Goal: Task Accomplishment & Management: Complete application form

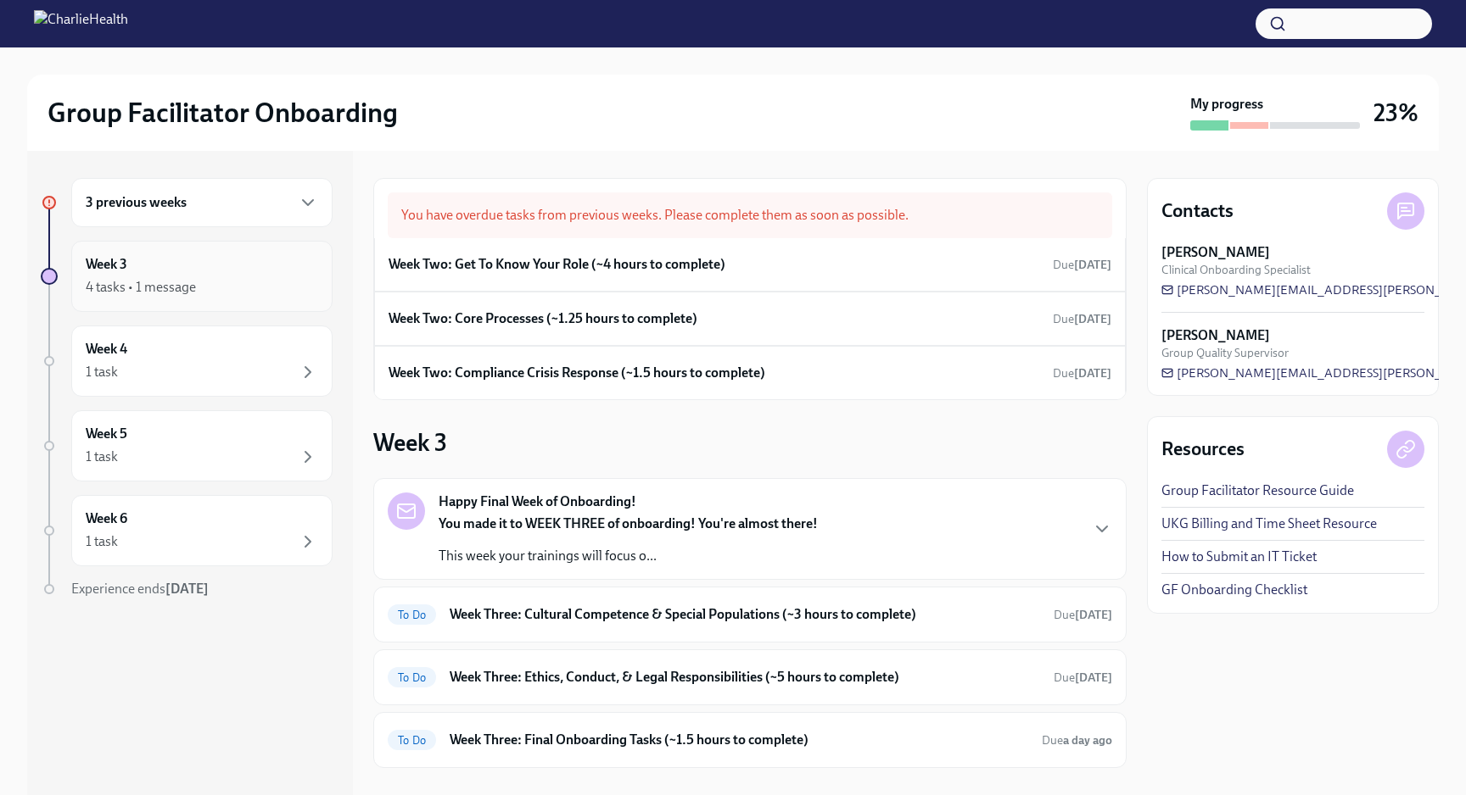
click at [197, 283] on div "4 tasks • 1 message" at bounding box center [201, 287] width 232 height 21
click at [599, 269] on h6 "Week Two: Get To Know Your Role (~4 hours to complete)" at bounding box center [558, 264] width 337 height 19
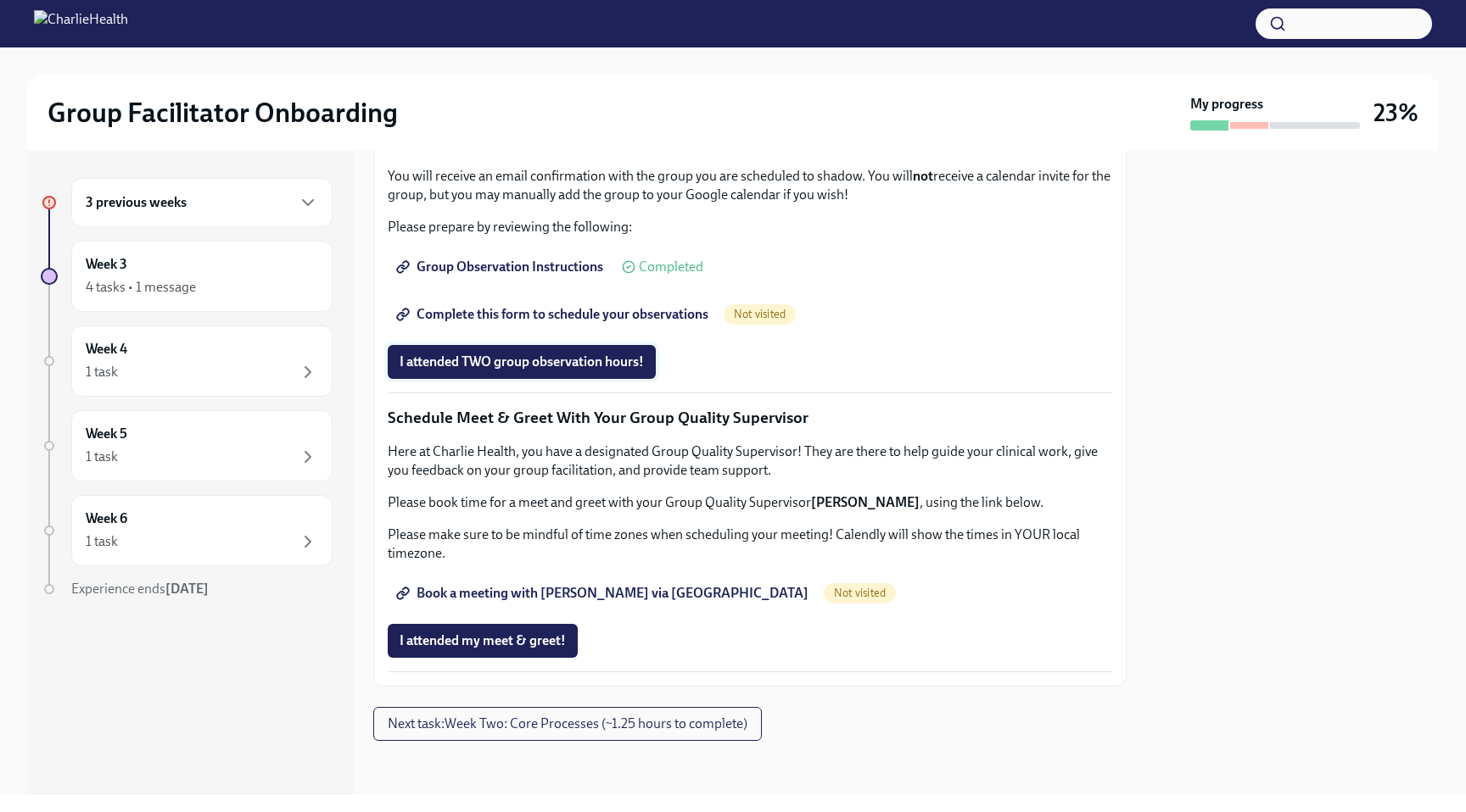
scroll to position [1498, 0]
click at [509, 640] on span "I attended my meet & greet!" at bounding box center [483, 641] width 167 height 17
click at [585, 593] on span "Book a meeting with [PERSON_NAME] via [GEOGRAPHIC_DATA]" at bounding box center [604, 593] width 409 height 17
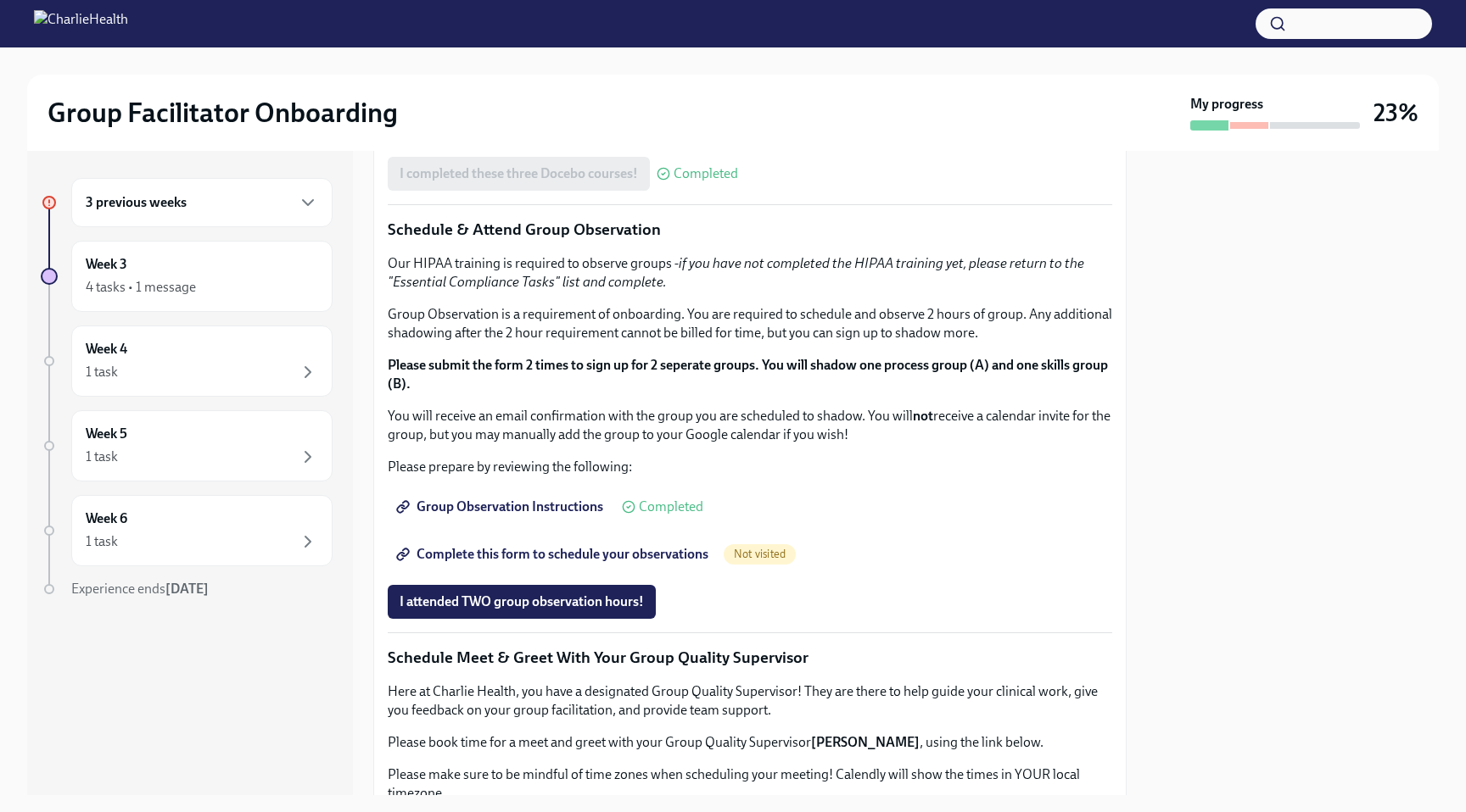
scroll to position [638, 0]
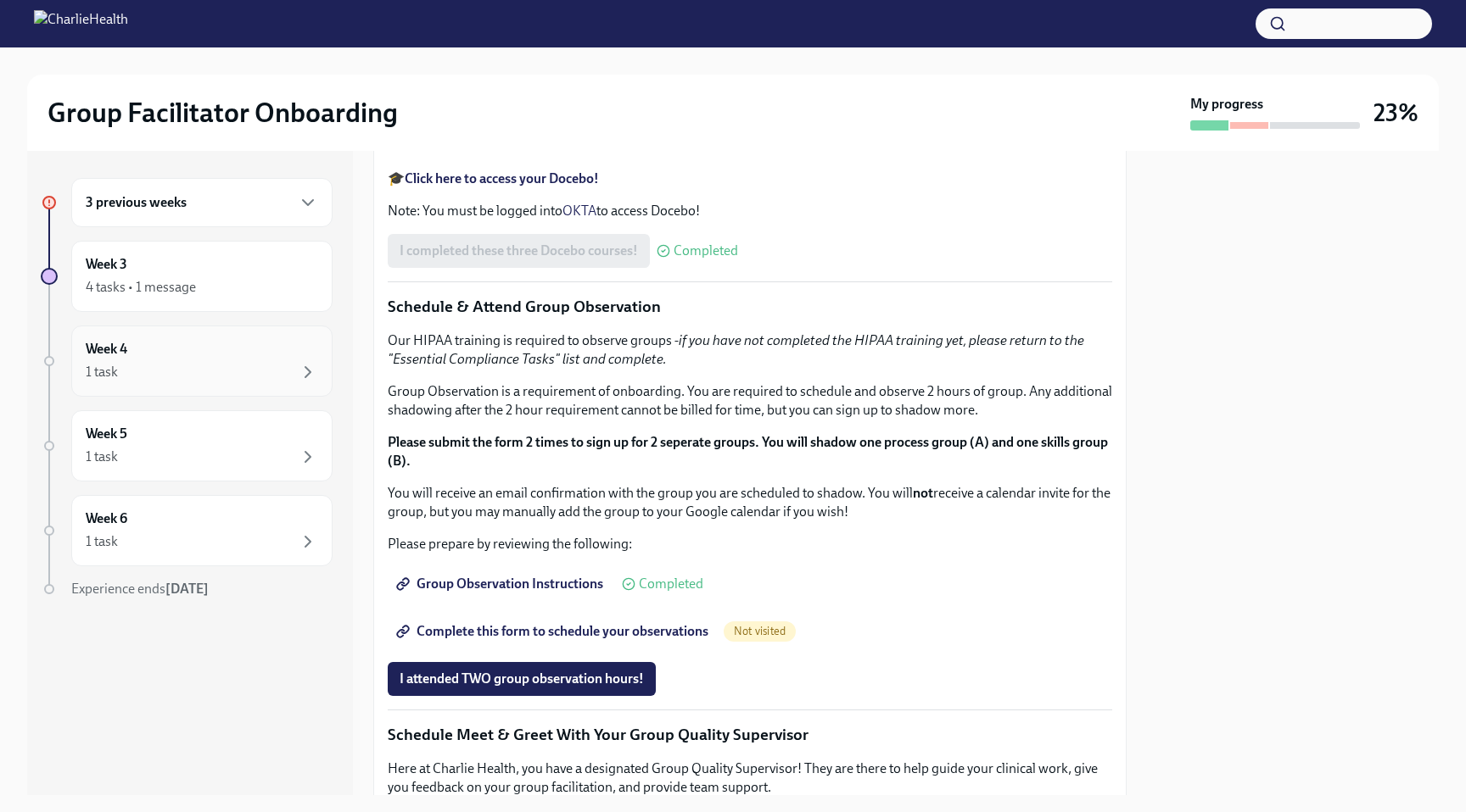
click at [172, 332] on div "Week 4 1 task" at bounding box center [202, 360] width 262 height 72
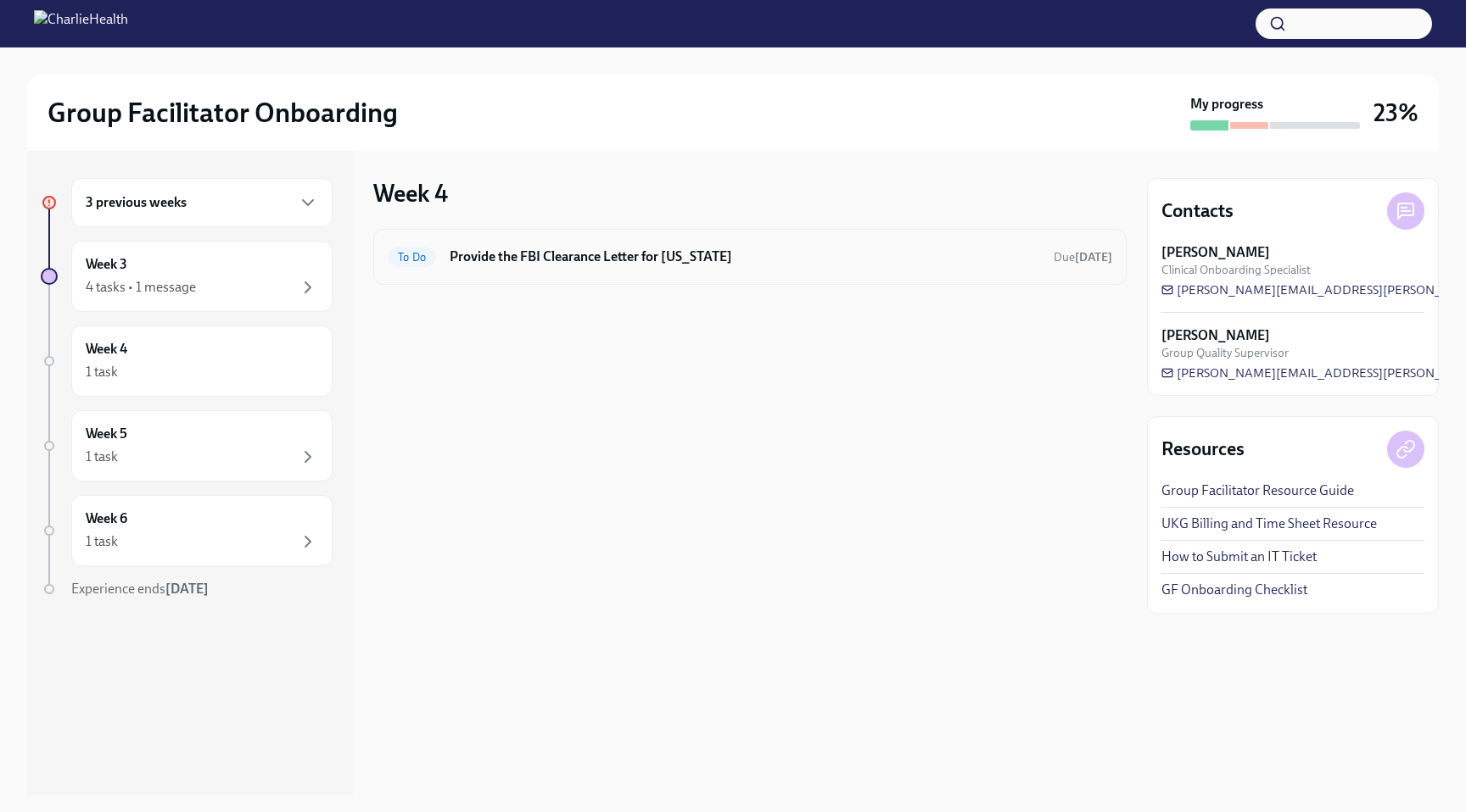
click at [584, 258] on h6 "Provide the FBI Clearance Letter for [US_STATE]" at bounding box center [745, 257] width 591 height 19
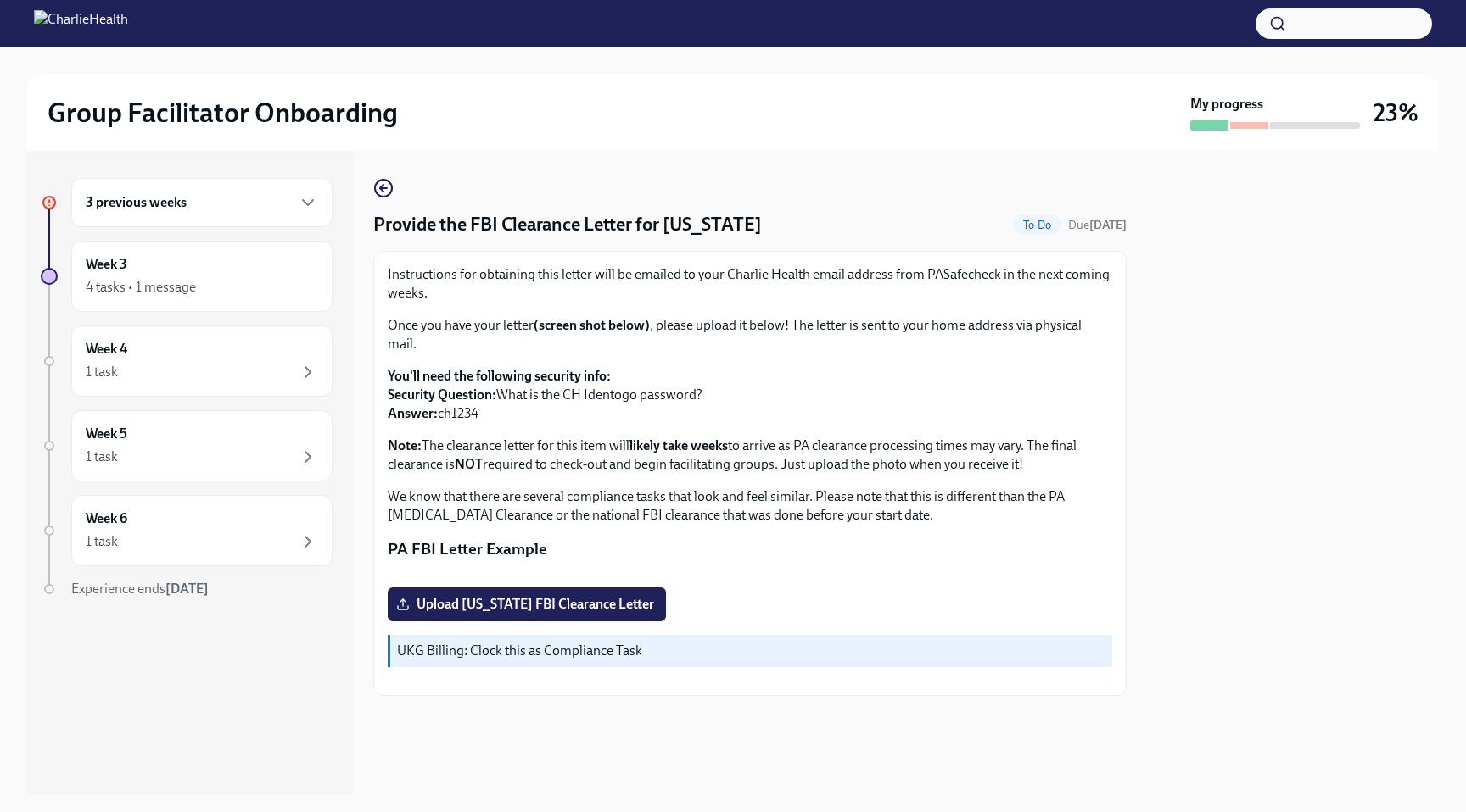
scroll to position [33, 0]
click at [191, 530] on div "Week 6 1 task" at bounding box center [201, 530] width 232 height 42
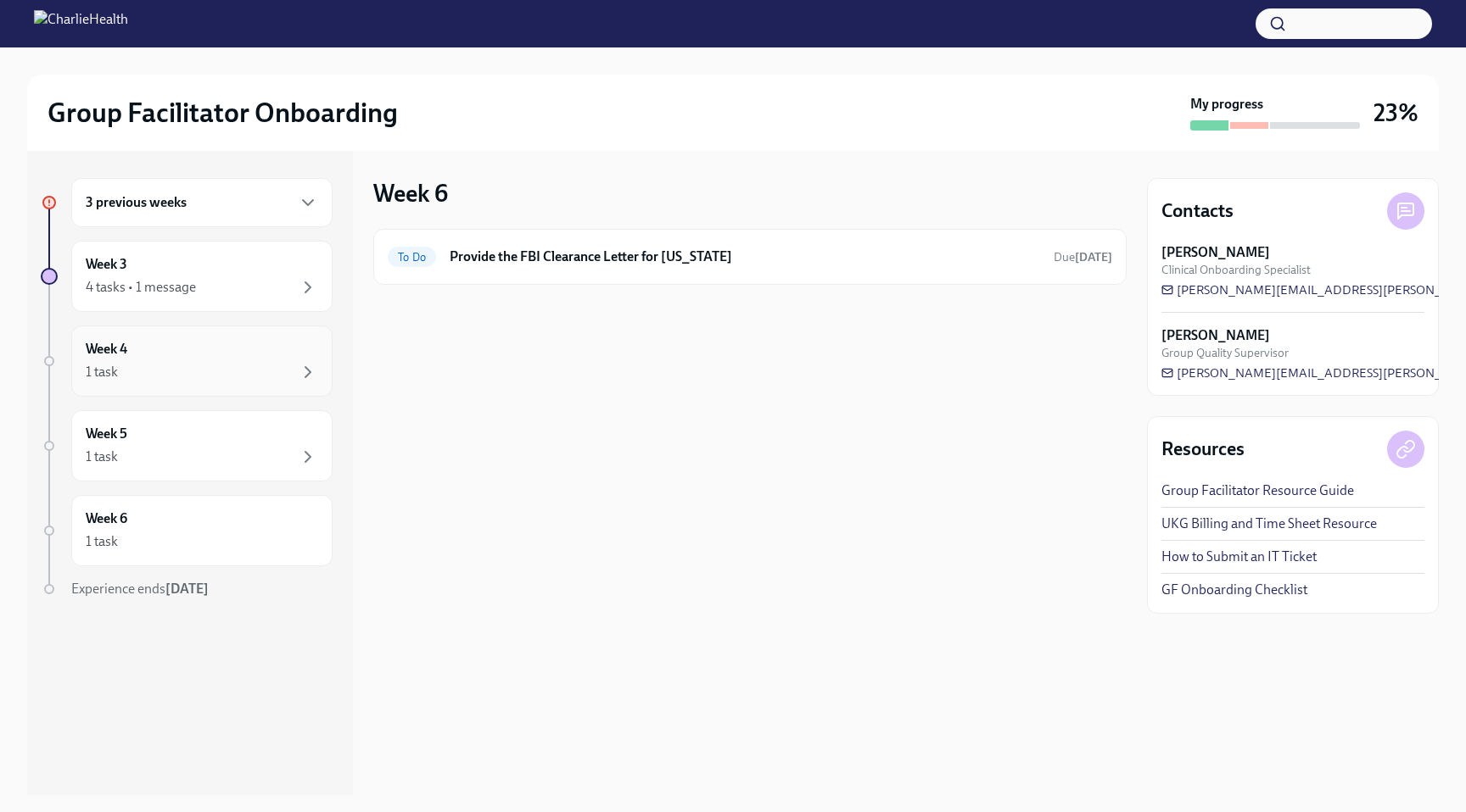
click at [203, 368] on div "1 task" at bounding box center [201, 372] width 232 height 21
click at [256, 289] on div "4 tasks • 1 message" at bounding box center [201, 287] width 232 height 21
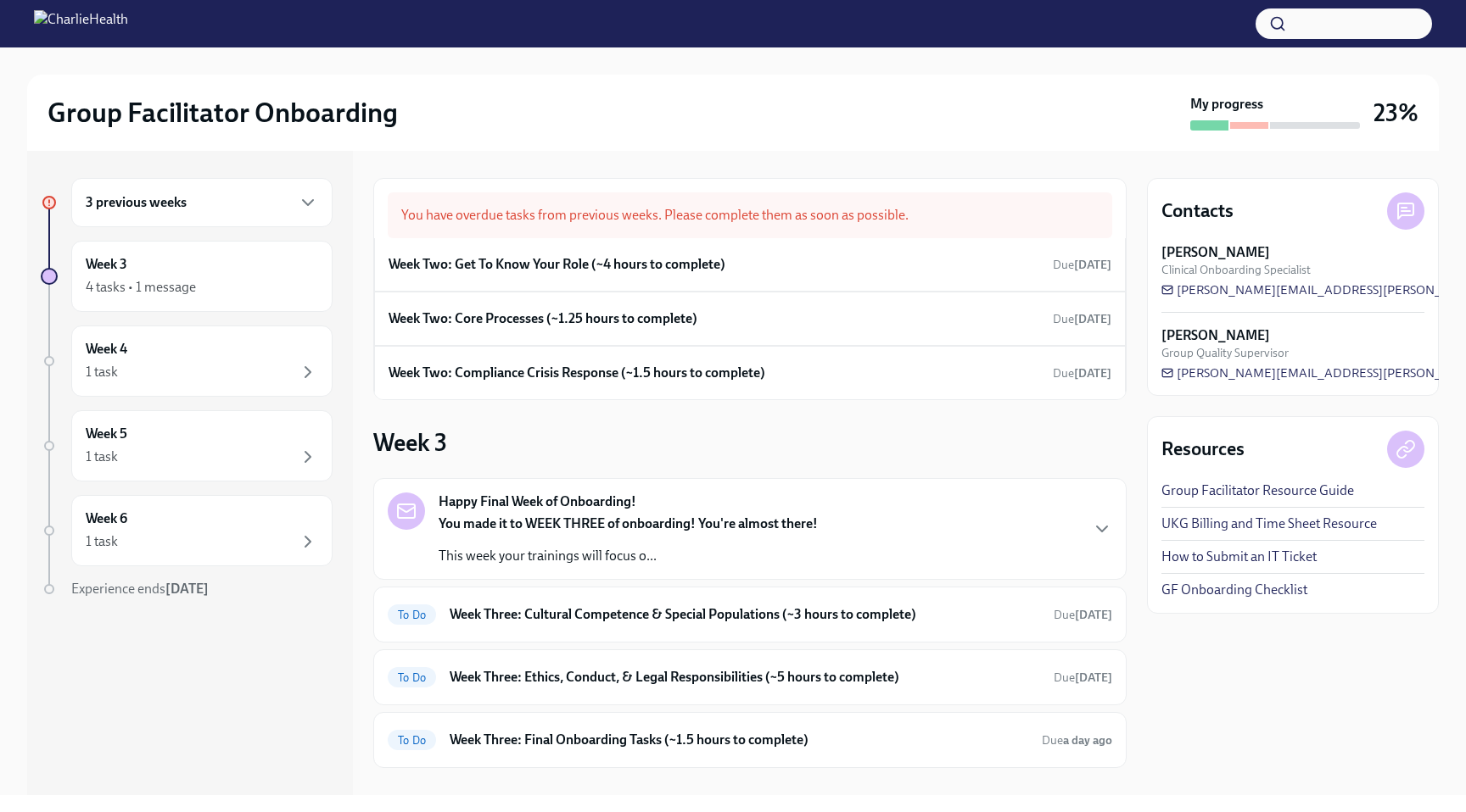
scroll to position [111, 0]
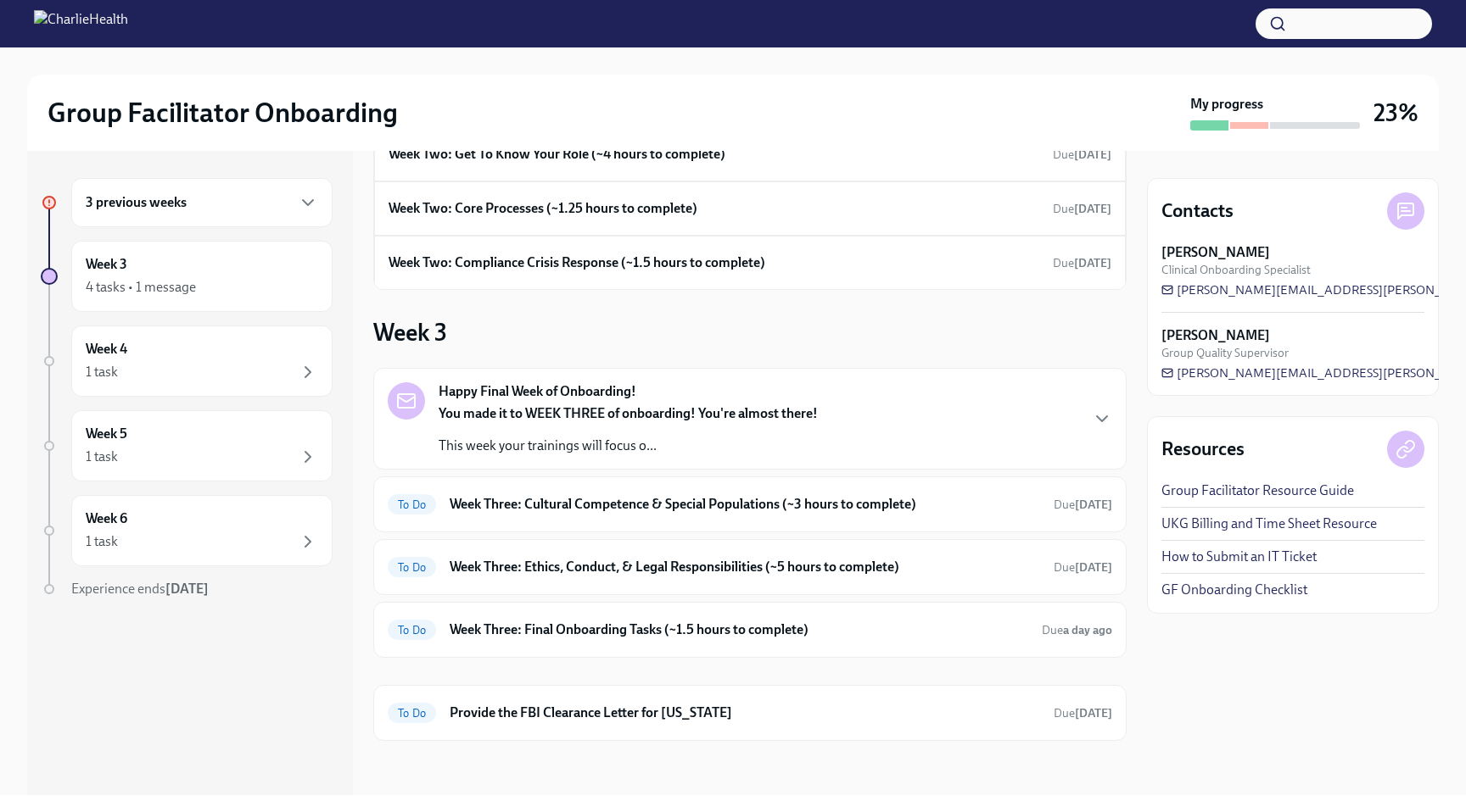
click at [230, 201] on div "3 previous weeks" at bounding box center [201, 203] width 232 height 21
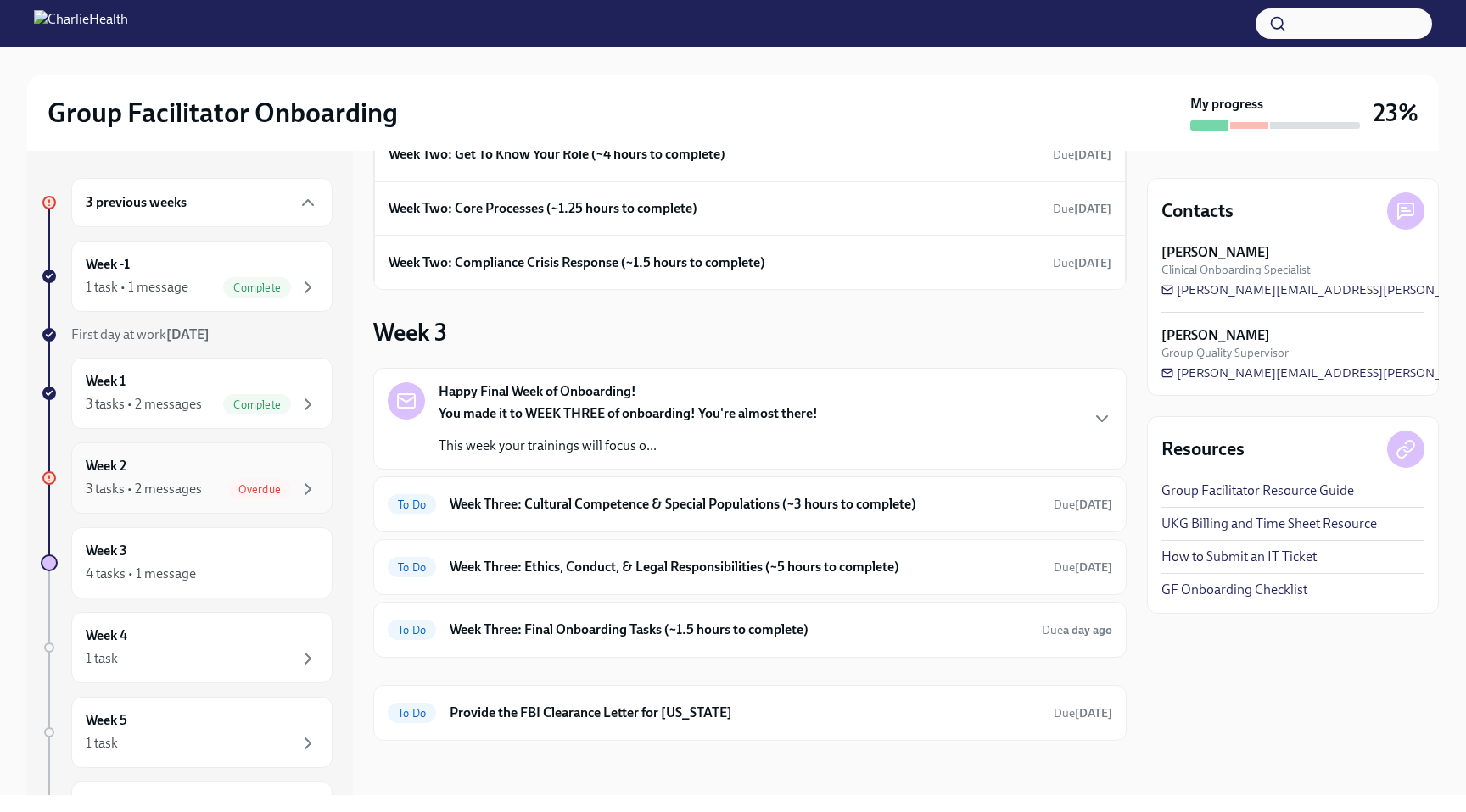
click at [154, 483] on div "3 tasks • 2 messages" at bounding box center [143, 489] width 117 height 19
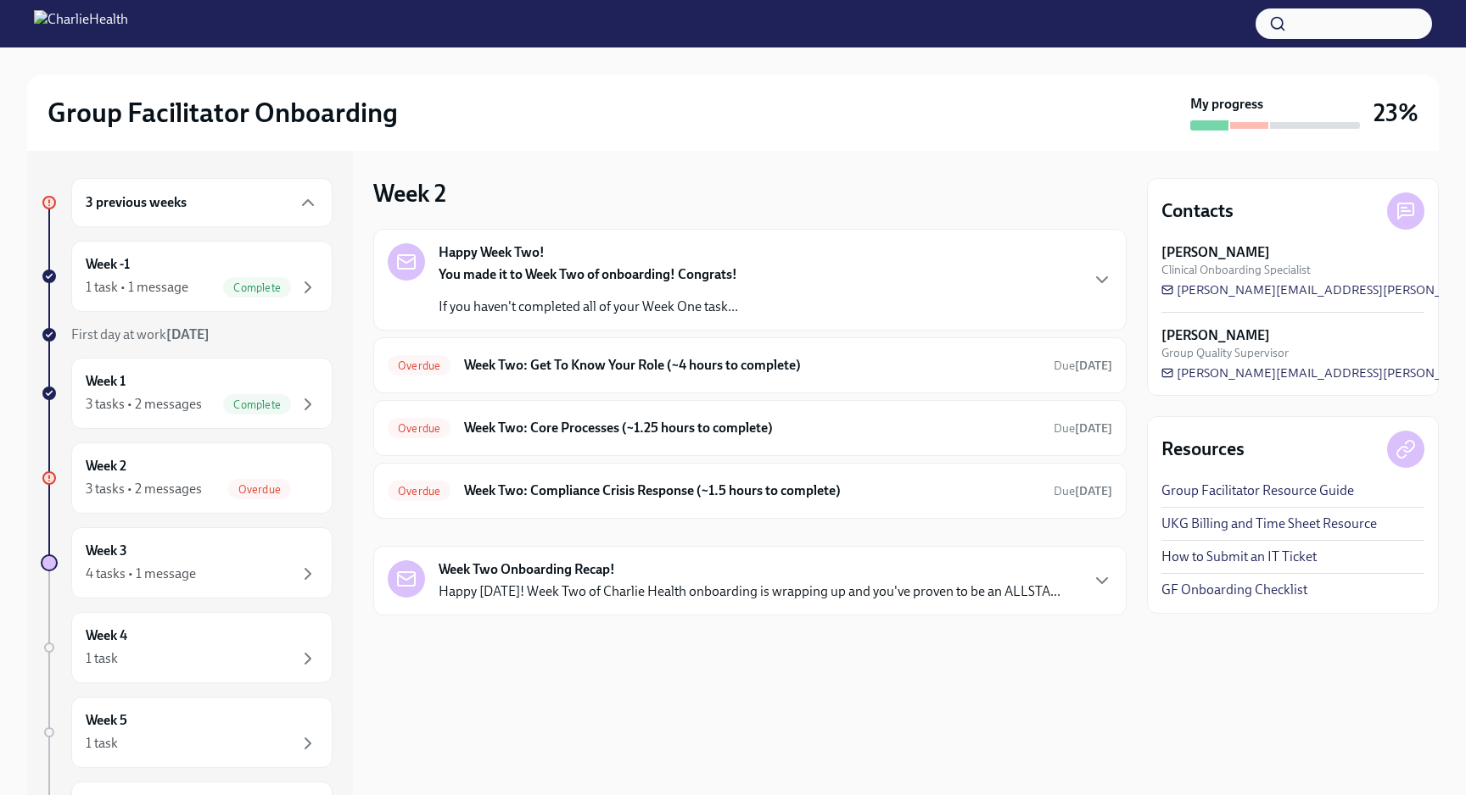
click at [866, 583] on p "Happy Friday! Week Two of Charlie Health onboarding is wrapping up and you've p…" at bounding box center [750, 592] width 622 height 19
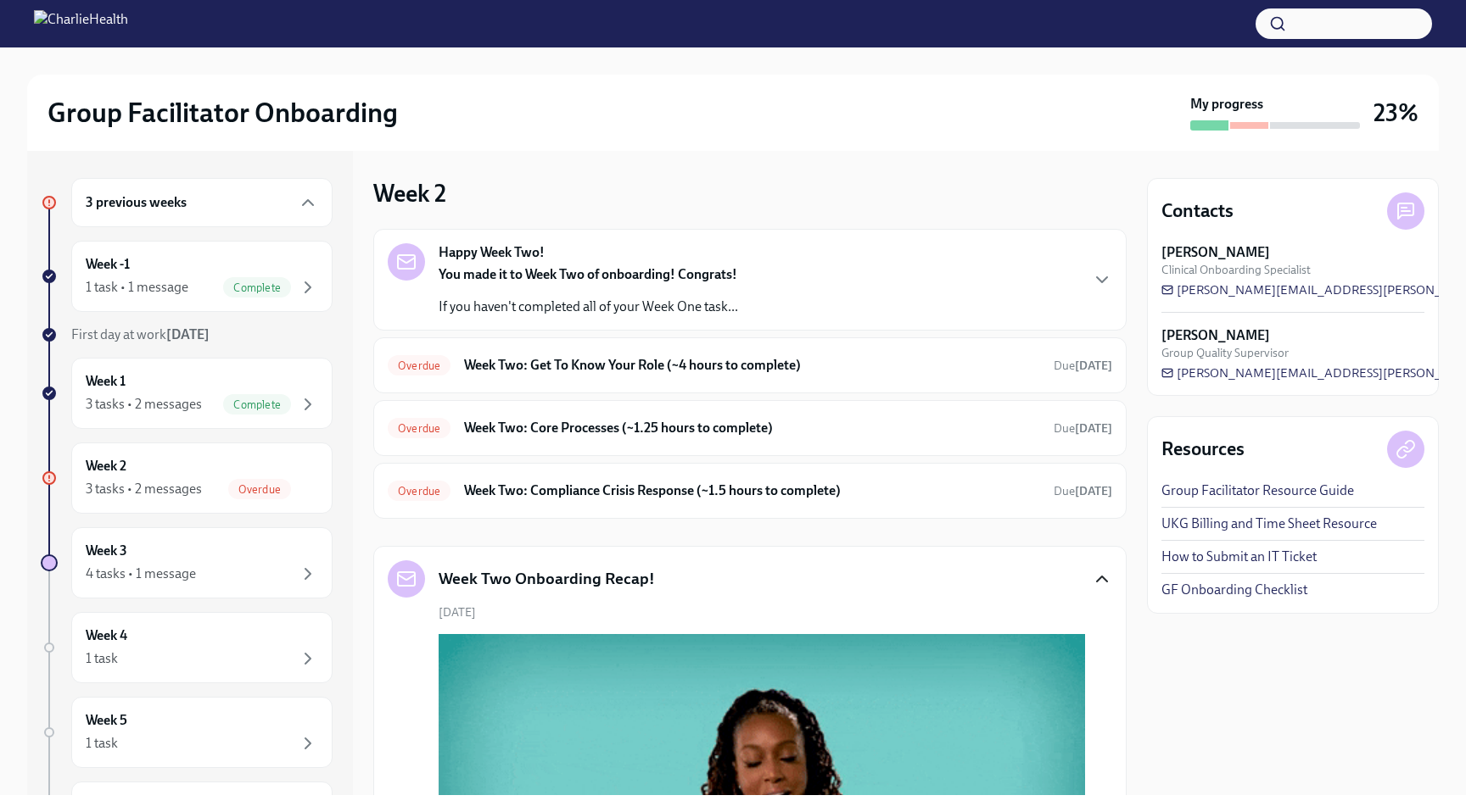
click at [1102, 573] on icon "button" at bounding box center [1101, 579] width 21 height 21
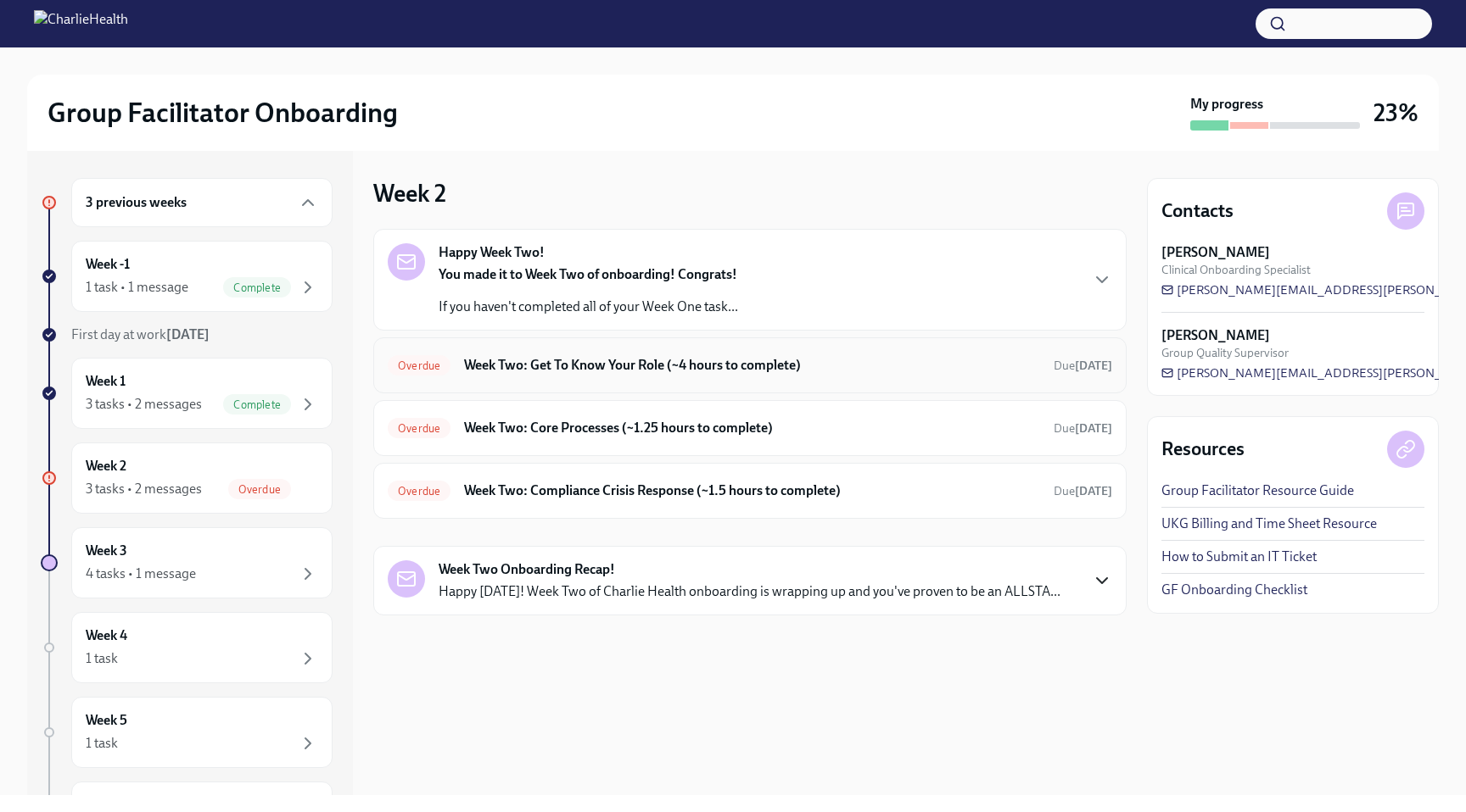
click at [700, 366] on h6 "Week Two: Get To Know Your Role (~4 hours to complete)" at bounding box center [753, 365] width 576 height 19
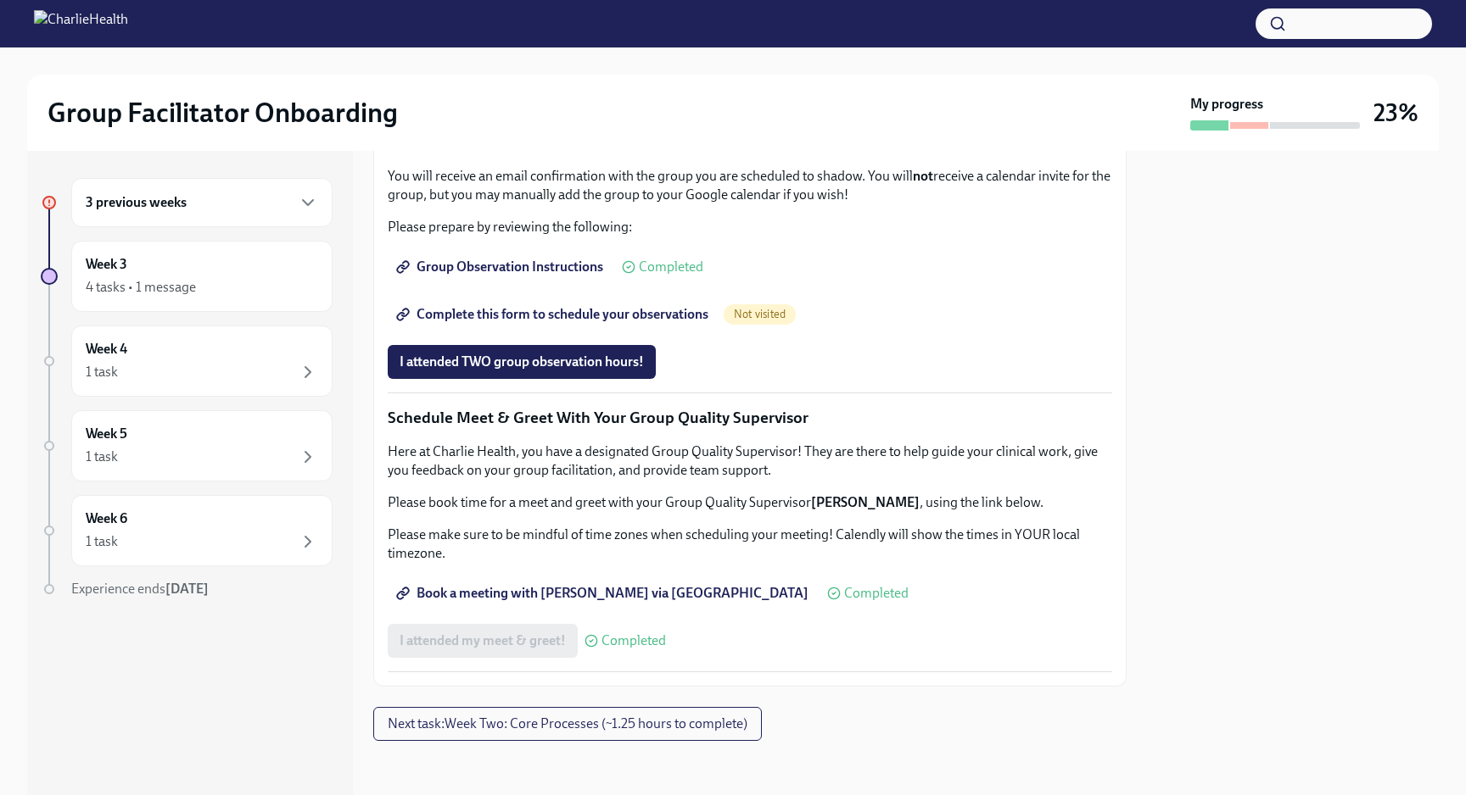
scroll to position [1356, 0]
click at [631, 323] on span "Complete this form to schedule your observations" at bounding box center [554, 314] width 309 height 17
